Goal: Task Accomplishment & Management: Complete application form

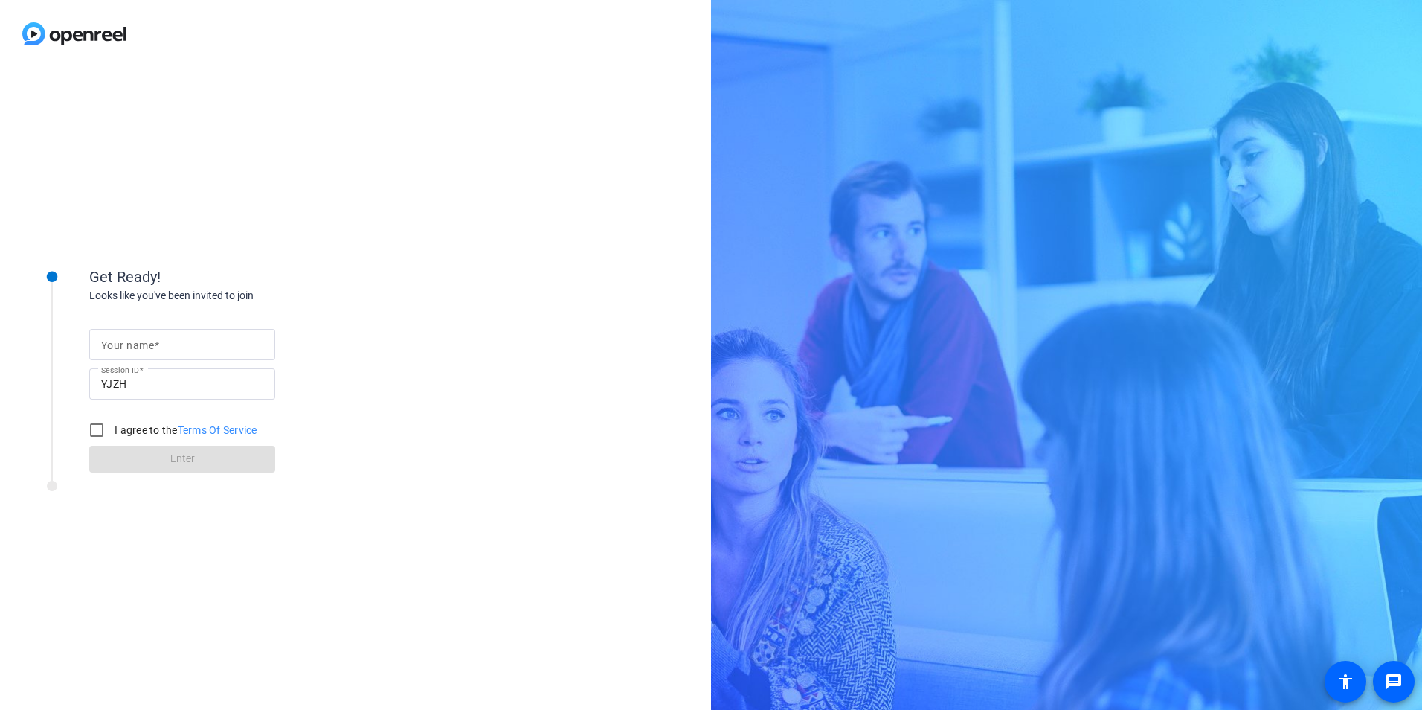
click at [145, 341] on mat-label "Your name" at bounding box center [127, 345] width 53 height 12
click at [145, 341] on input "Your name" at bounding box center [182, 344] width 162 height 18
click at [144, 342] on input "Your name" at bounding box center [182, 344] width 162 height 18
type input "[PERSON_NAME]"
click at [97, 431] on input "I agree to the Terms Of Service" at bounding box center [97, 430] width 30 height 30
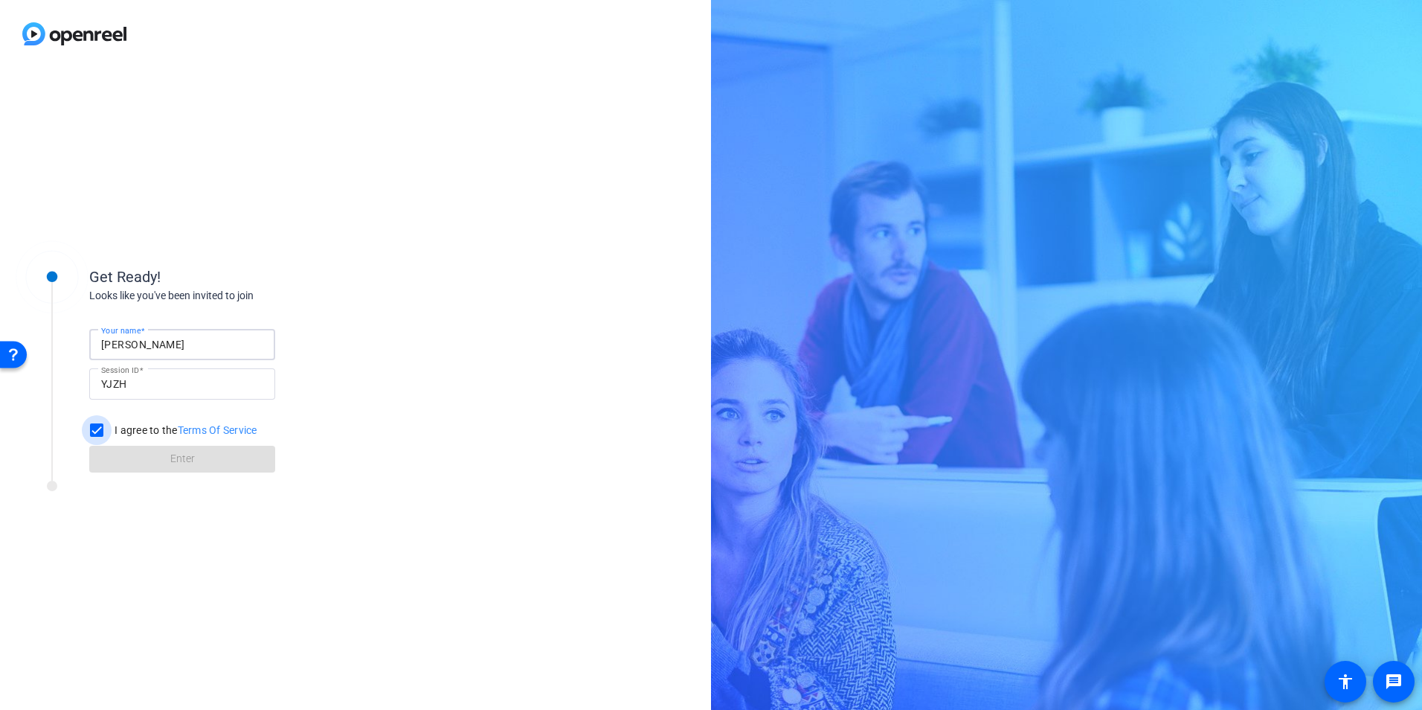
checkbox input "true"
click at [170, 456] on span "Enter" at bounding box center [182, 459] width 25 height 16
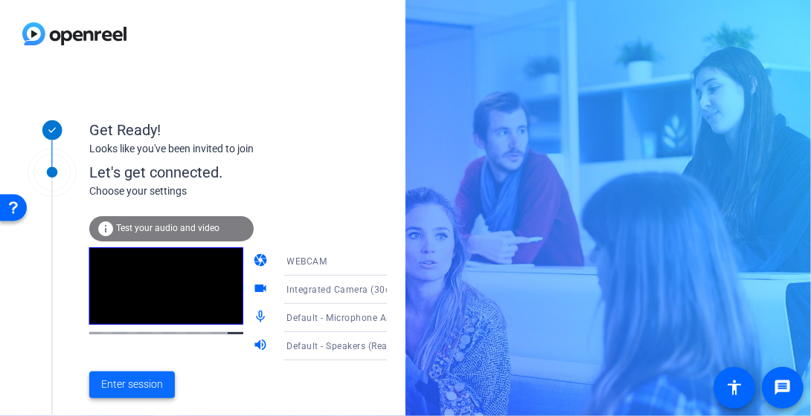
click at [139, 386] on span "Enter session" at bounding box center [132, 385] width 62 height 16
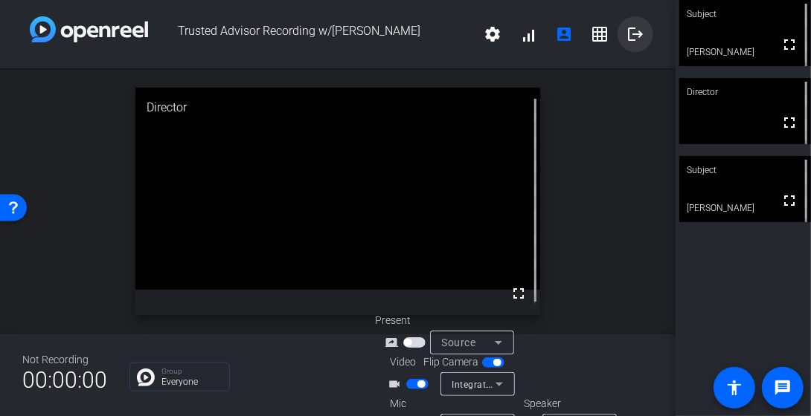
click at [626, 31] on mat-icon "logout" at bounding box center [635, 34] width 18 height 18
